Goal: Task Accomplishment & Management: Manage account settings

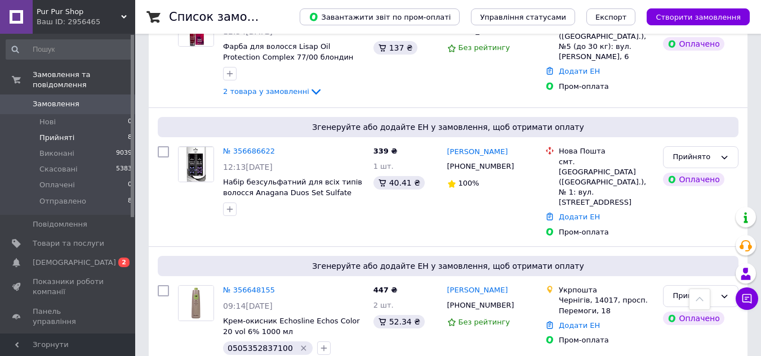
scroll to position [641, 0]
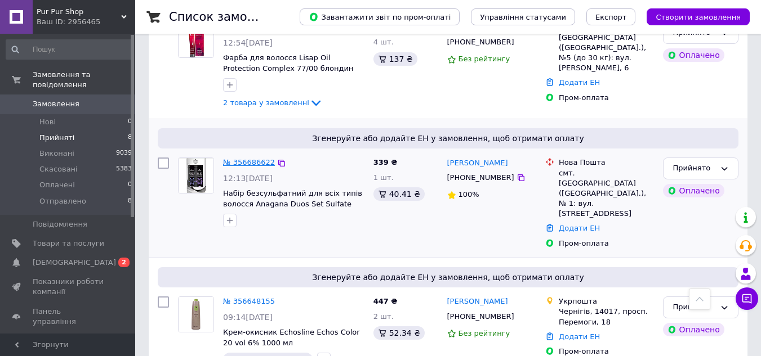
click at [245, 158] on link "№ 356686622" at bounding box center [249, 162] width 52 height 8
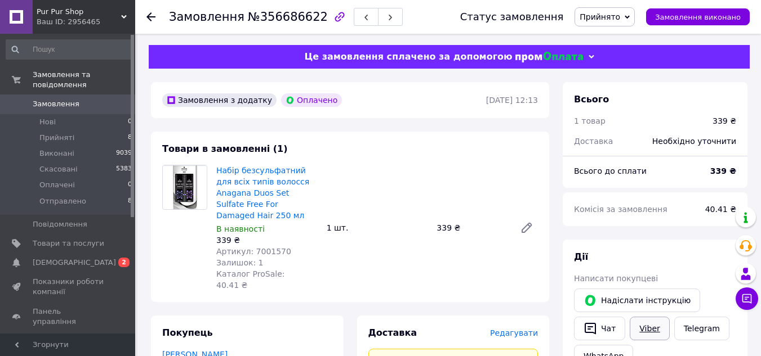
click at [657, 331] on link "Viber" at bounding box center [649, 329] width 39 height 24
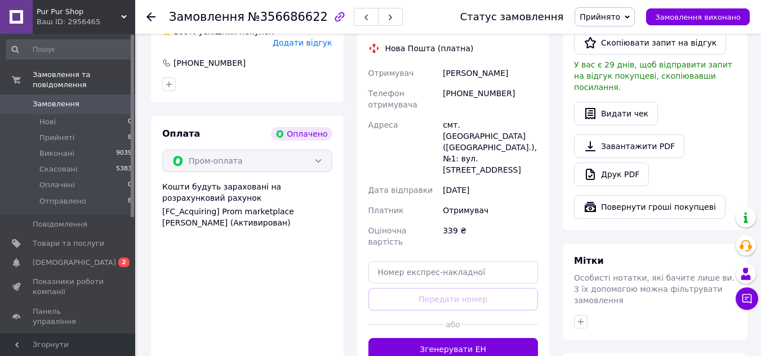
scroll to position [394, 0]
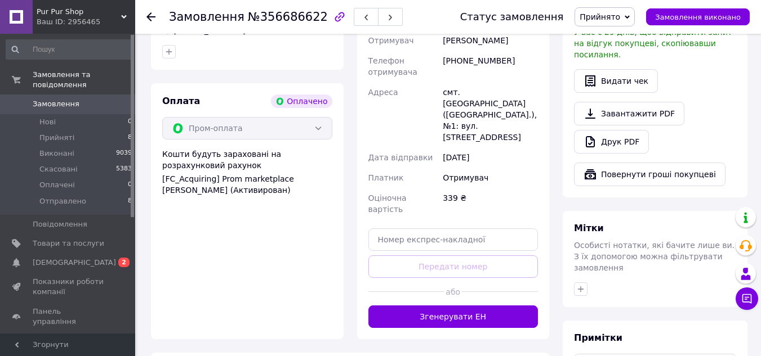
click at [151, 14] on icon at bounding box center [150, 16] width 9 height 9
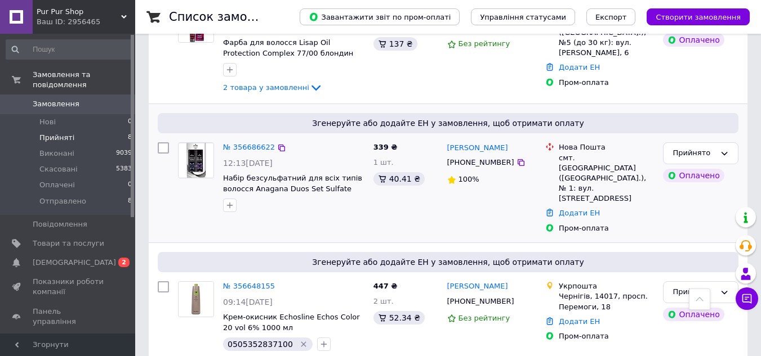
scroll to position [732, 0]
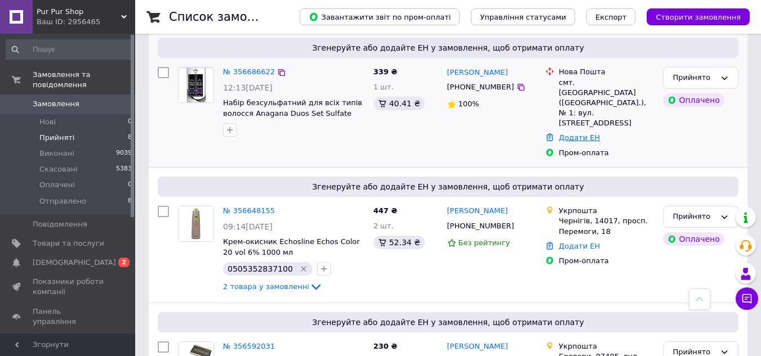
click at [570, 133] on link "Додати ЕН" at bounding box center [579, 137] width 41 height 8
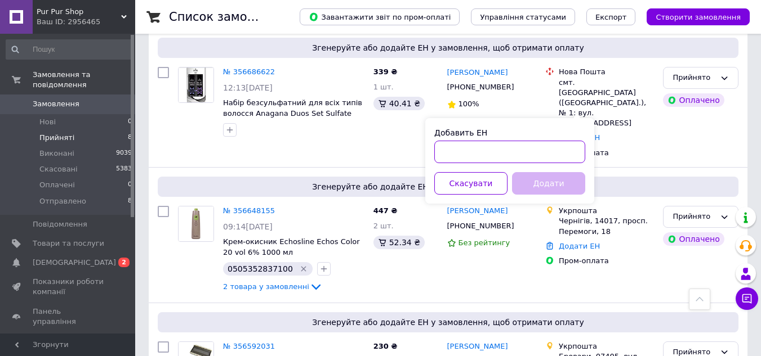
click at [493, 155] on input "Добавить ЕН" at bounding box center [509, 152] width 151 height 23
type input "20451225270958"
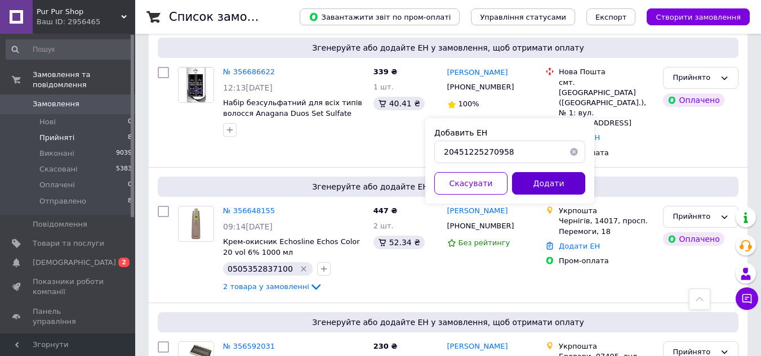
click at [545, 186] on button "Додати" at bounding box center [548, 183] width 73 height 23
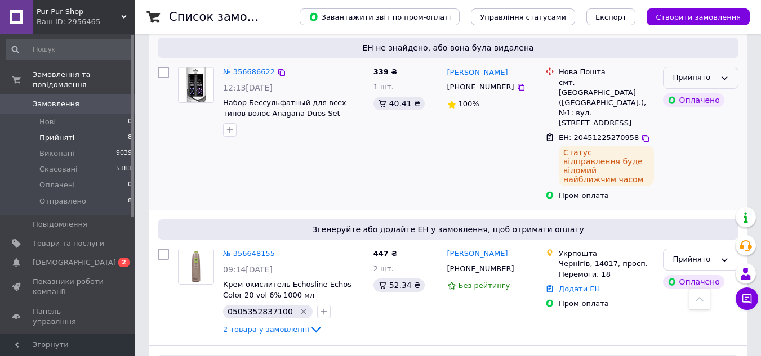
click at [713, 72] on div "Прийнято" at bounding box center [693, 78] width 43 height 12
click at [642, 135] on icon at bounding box center [645, 138] width 7 height 7
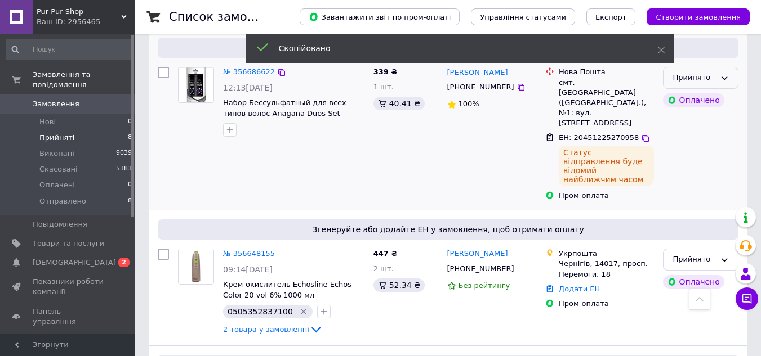
click at [725, 74] on icon at bounding box center [724, 78] width 9 height 9
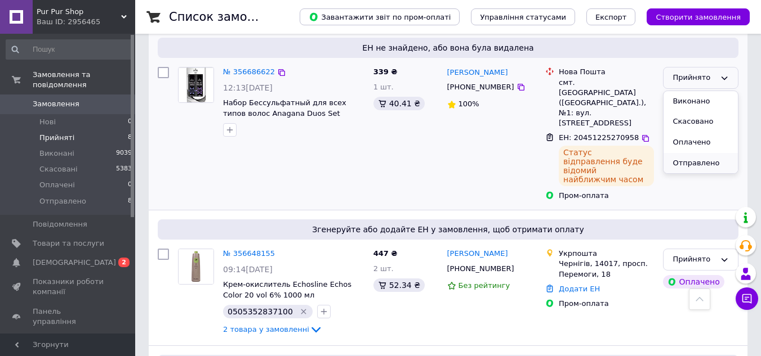
click at [698, 153] on li "Отправлено" at bounding box center [700, 163] width 74 height 21
click at [641, 134] on icon at bounding box center [645, 138] width 9 height 9
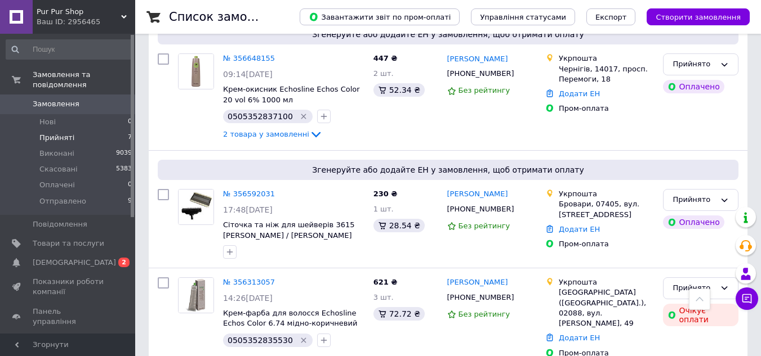
scroll to position [748, 0]
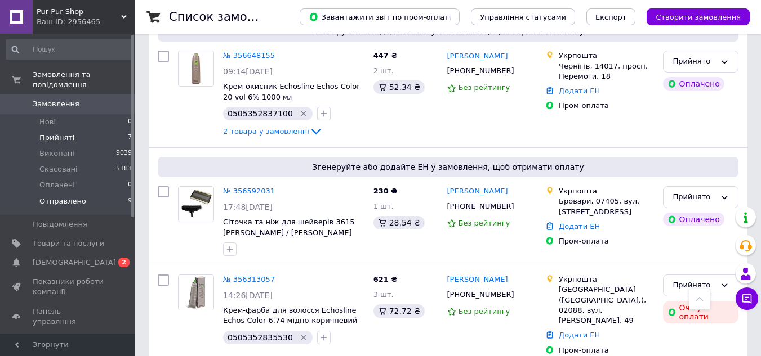
click at [65, 197] on span "Отправлено" at bounding box center [62, 202] width 47 height 10
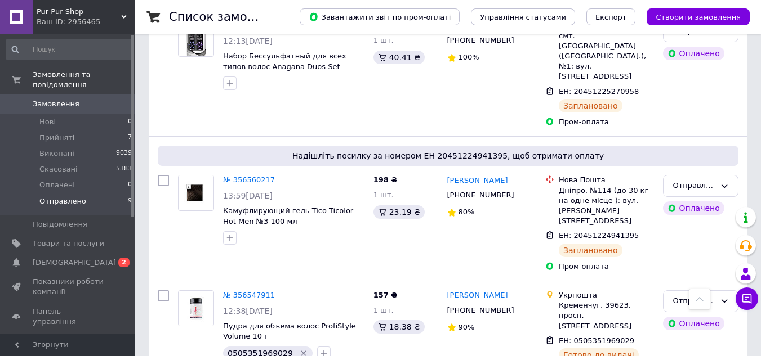
scroll to position [563, 0]
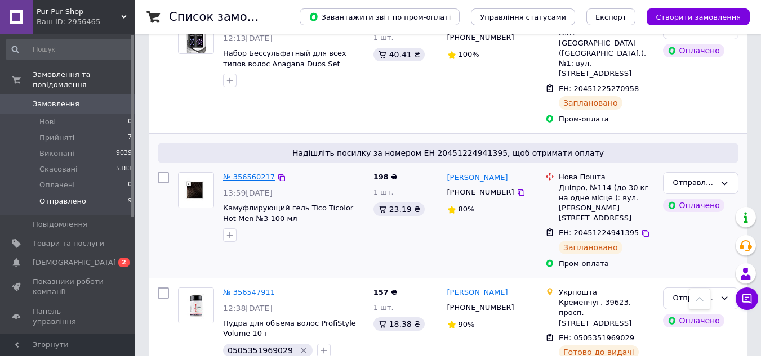
click at [230, 173] on link "№ 356560217" at bounding box center [249, 177] width 52 height 8
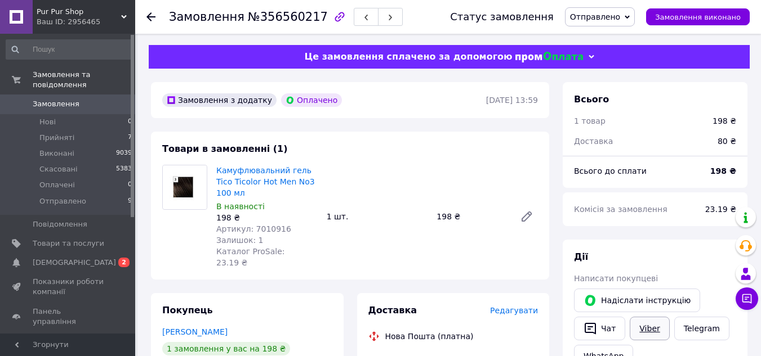
click at [652, 325] on link "Viber" at bounding box center [649, 329] width 39 height 24
click at [150, 19] on icon at bounding box center [150, 16] width 9 height 9
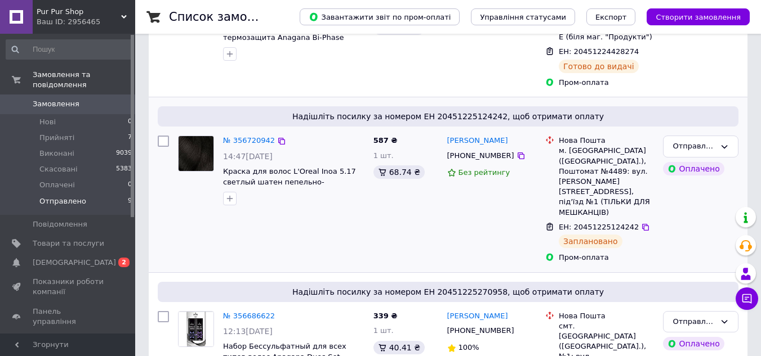
scroll to position [282, 0]
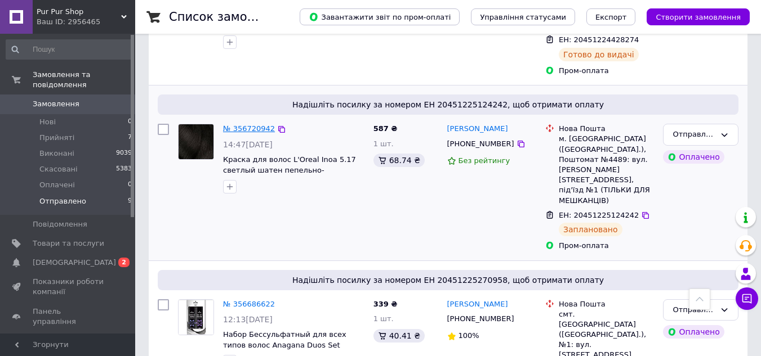
click at [247, 124] on link "№ 356720942" at bounding box center [249, 128] width 52 height 8
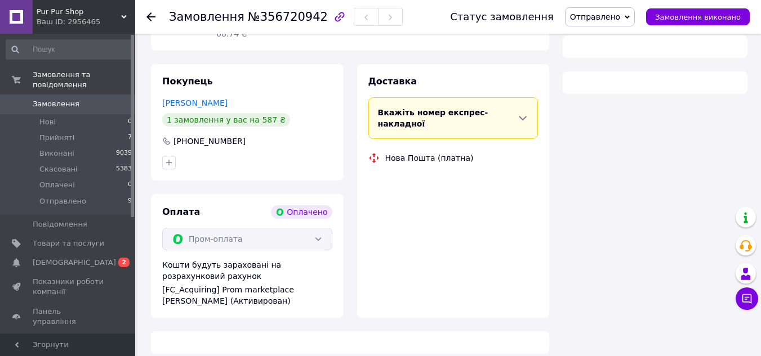
scroll to position [282, 0]
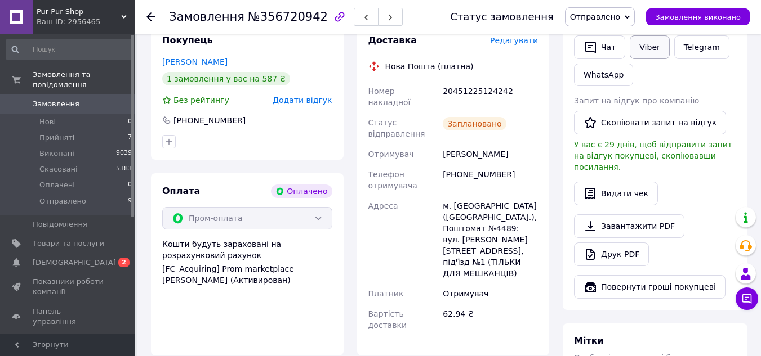
click at [653, 47] on link "Viber" at bounding box center [649, 47] width 39 height 24
click at [147, 16] on icon at bounding box center [150, 16] width 9 height 9
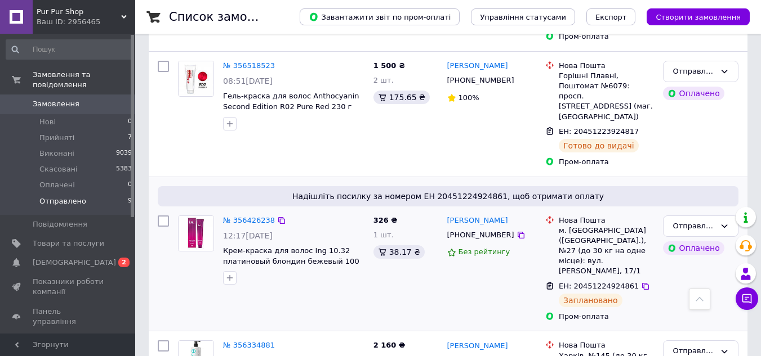
scroll to position [1002, 0]
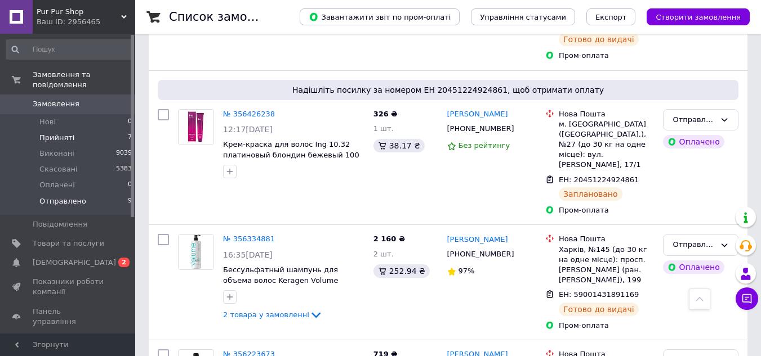
click at [55, 133] on span "Прийняті" at bounding box center [56, 138] width 35 height 10
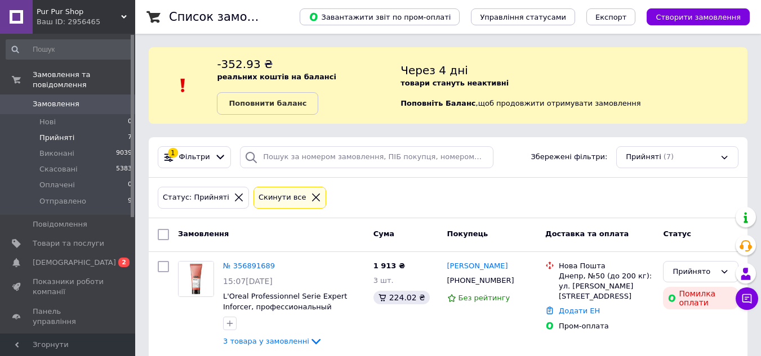
click at [53, 133] on span "Прийняті" at bounding box center [56, 138] width 35 height 10
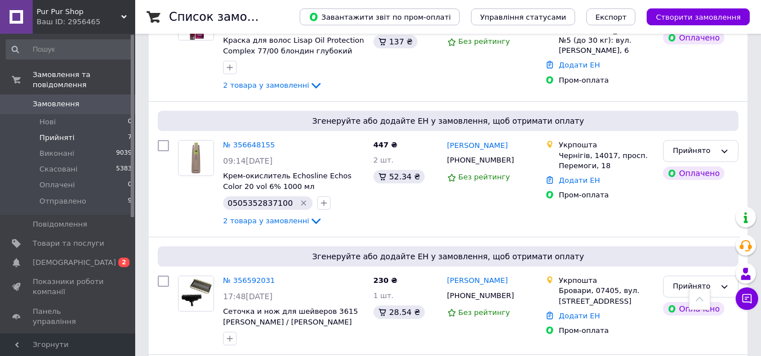
scroll to position [732, 0]
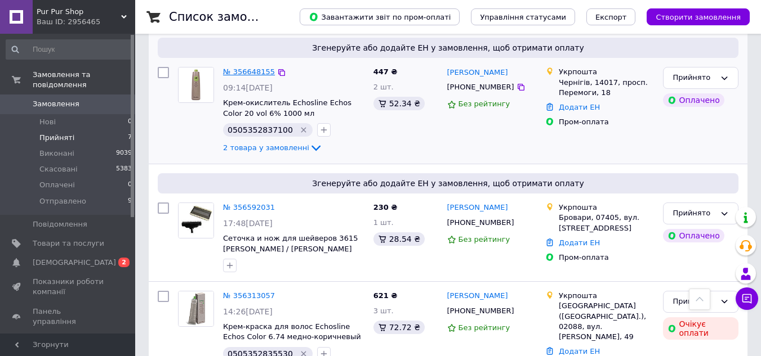
click at [242, 68] on link "№ 356648155" at bounding box center [249, 72] width 52 height 8
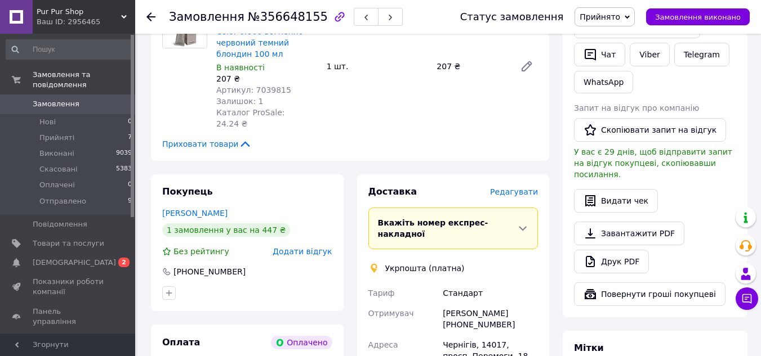
scroll to position [208, 0]
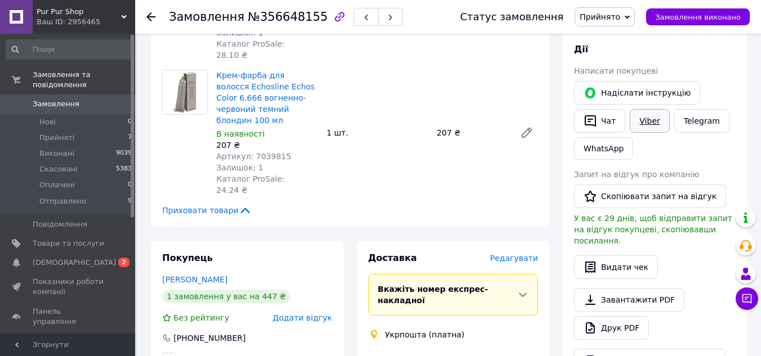
click at [647, 122] on link "Viber" at bounding box center [649, 121] width 39 height 24
